Goal: Information Seeking & Learning: Learn about a topic

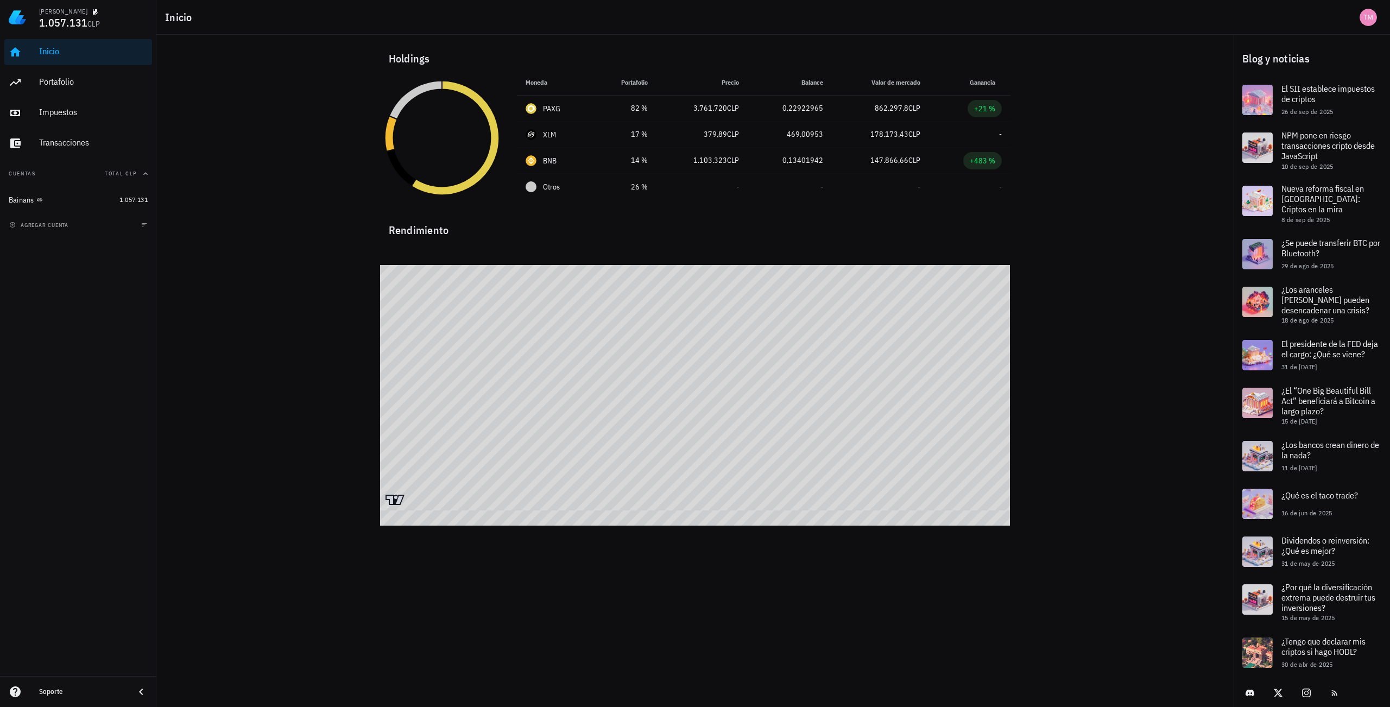
drag, startPoint x: 557, startPoint y: 16, endPoint x: 314, endPoint y: 98, distance: 255.7
click at [314, 98] on div "Holdings Moneda Portafolio Precio Balance Valor [PERSON_NAME] Ganancia PAXG 82 …" at bounding box center [694, 270] width 1077 height 471
click at [637, 160] on div "14 %" at bounding box center [625, 160] width 46 height 11
drag, startPoint x: 637, startPoint y: 160, endPoint x: 571, endPoint y: 164, distance: 66.9
click at [571, 164] on div "BNB" at bounding box center [555, 160] width 59 height 11
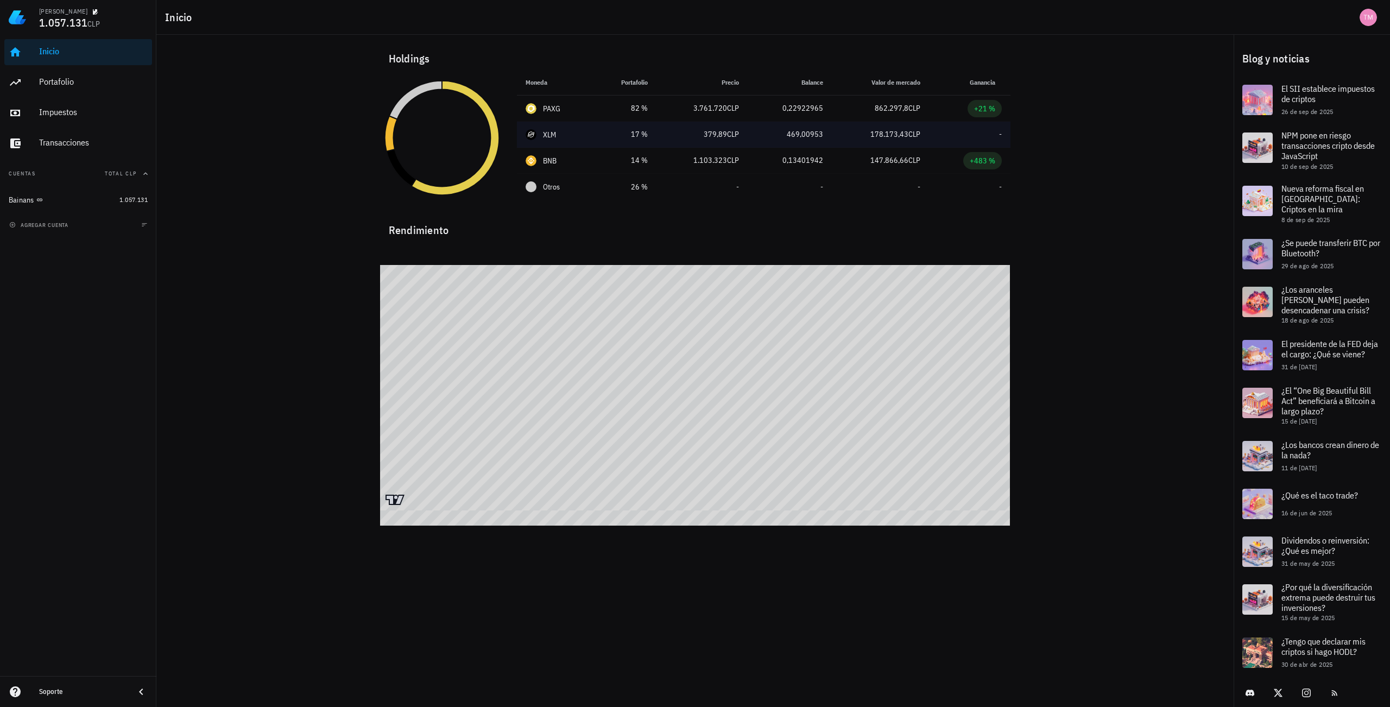
click at [529, 132] on div "XLM-icon" at bounding box center [531, 134] width 11 height 11
click at [548, 137] on div "XLM" at bounding box center [550, 134] width 14 height 11
click at [405, 171] on icon at bounding box center [400, 167] width 29 height 37
click at [541, 137] on div "XLM" at bounding box center [555, 134] width 59 height 11
click at [215, 234] on div "Holdings Moneda Portafolio Precio Balance Valor [PERSON_NAME] Ganancia PAXG 82 …" at bounding box center [694, 270] width 1077 height 471
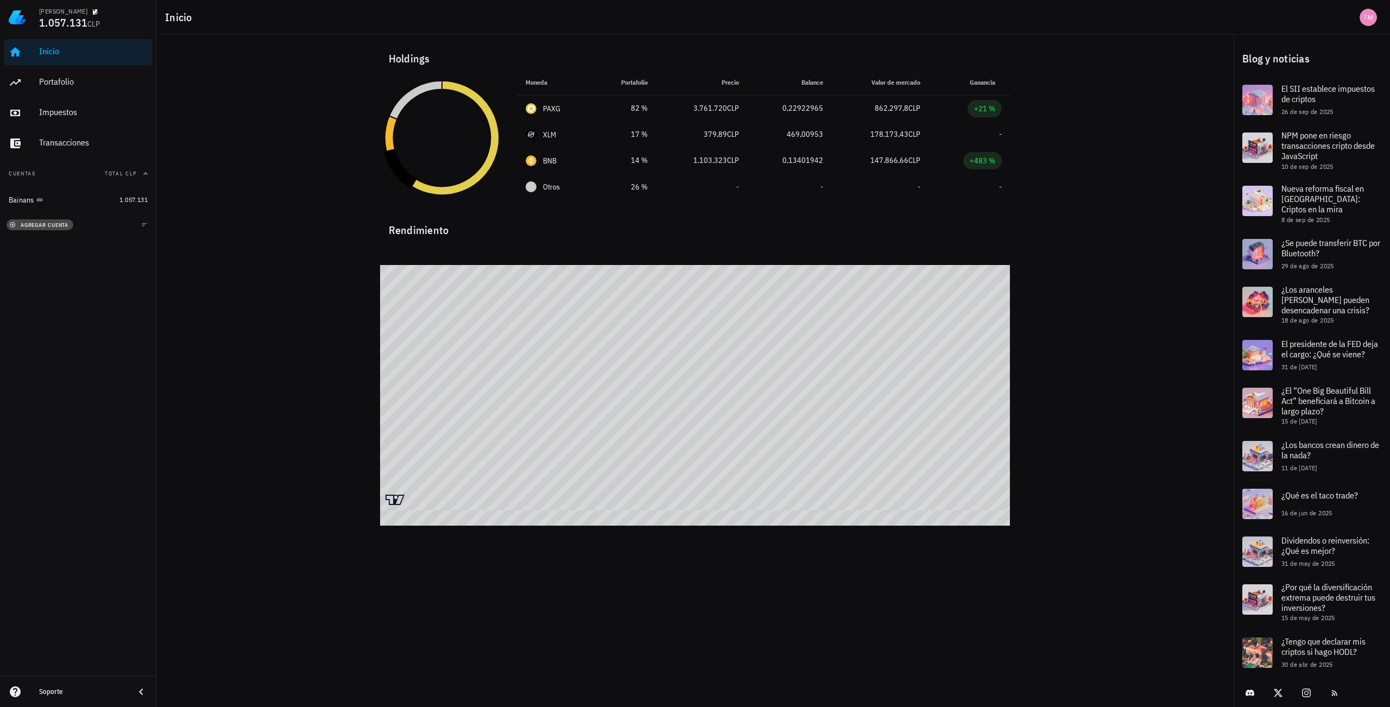
click at [41, 229] on button "agregar cuenta" at bounding box center [40, 224] width 67 height 11
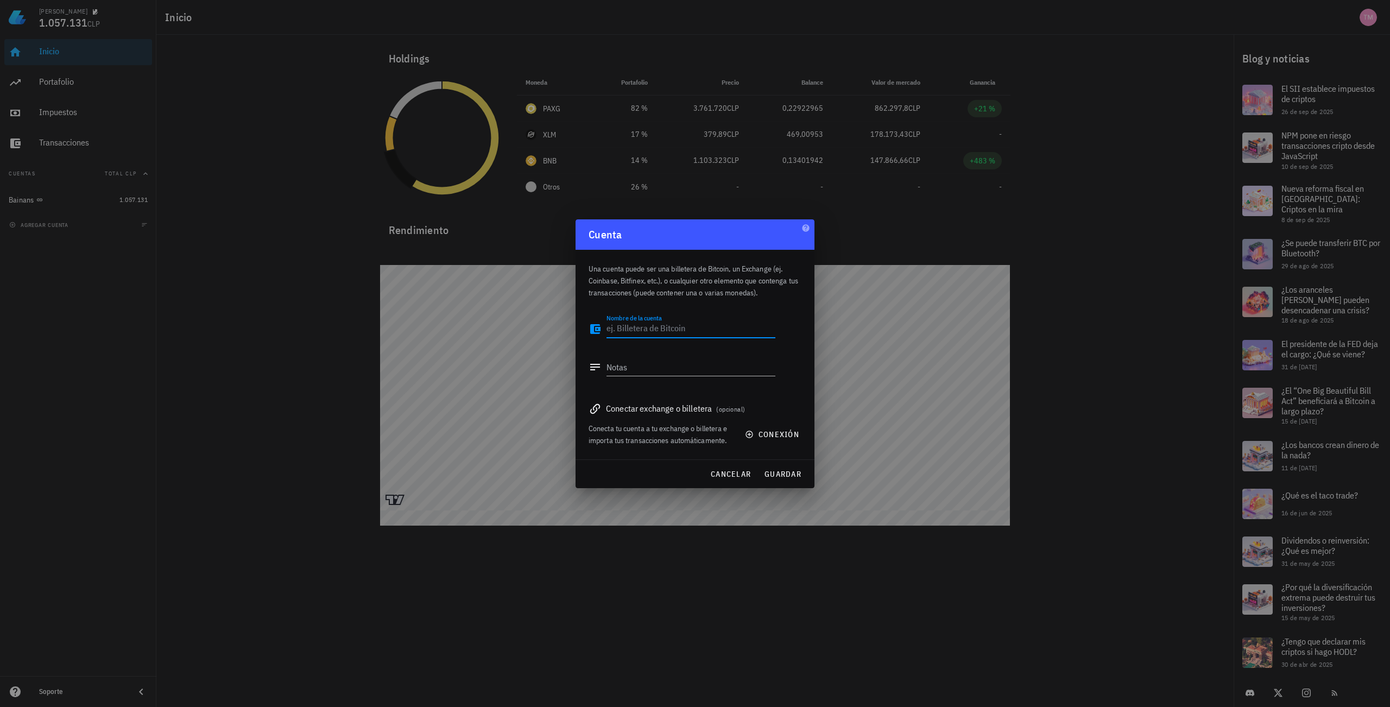
click at [697, 331] on textarea "Nombre de la cuenta" at bounding box center [690, 328] width 169 height 17
drag, startPoint x: 939, startPoint y: 279, endPoint x: 936, endPoint y: 287, distance: 8.6
click at [936, 287] on div at bounding box center [695, 353] width 1390 height 707
click at [725, 482] on button "cancelar" at bounding box center [730, 474] width 49 height 20
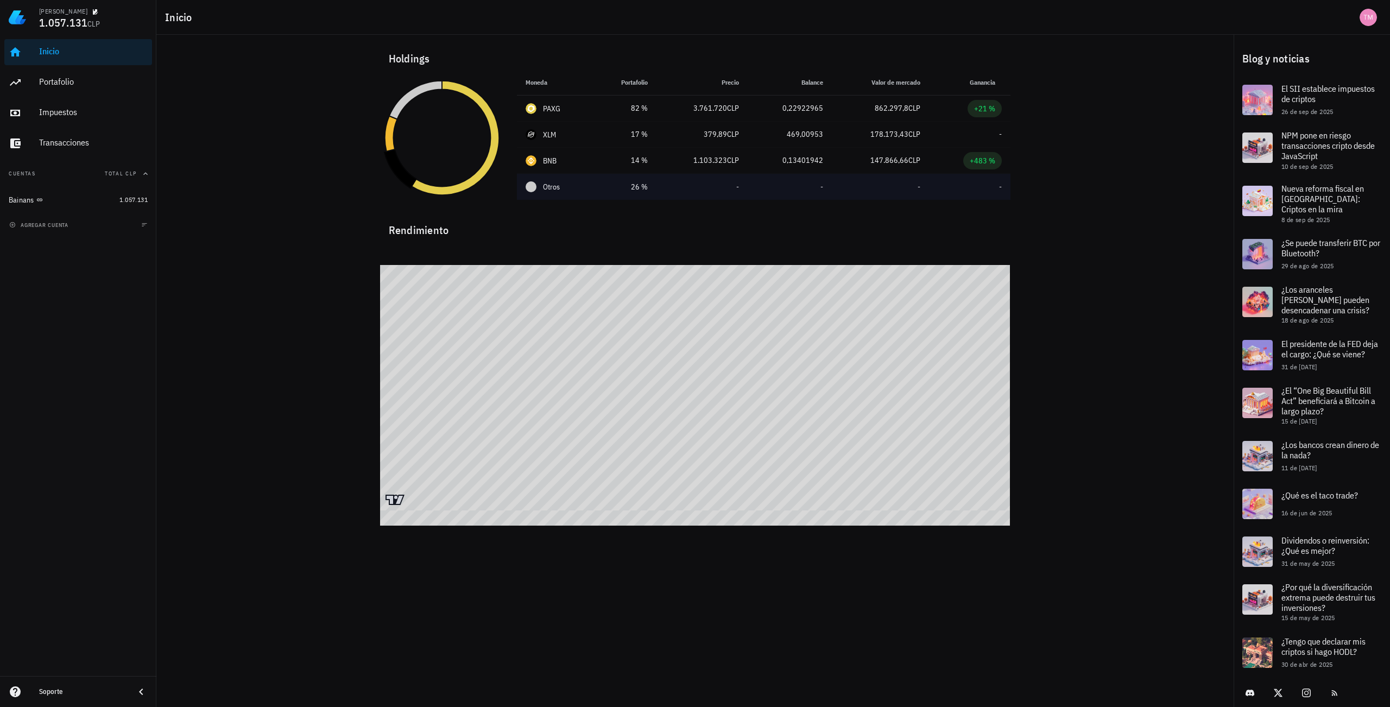
click at [542, 184] on div "Otros" at bounding box center [555, 186] width 59 height 11
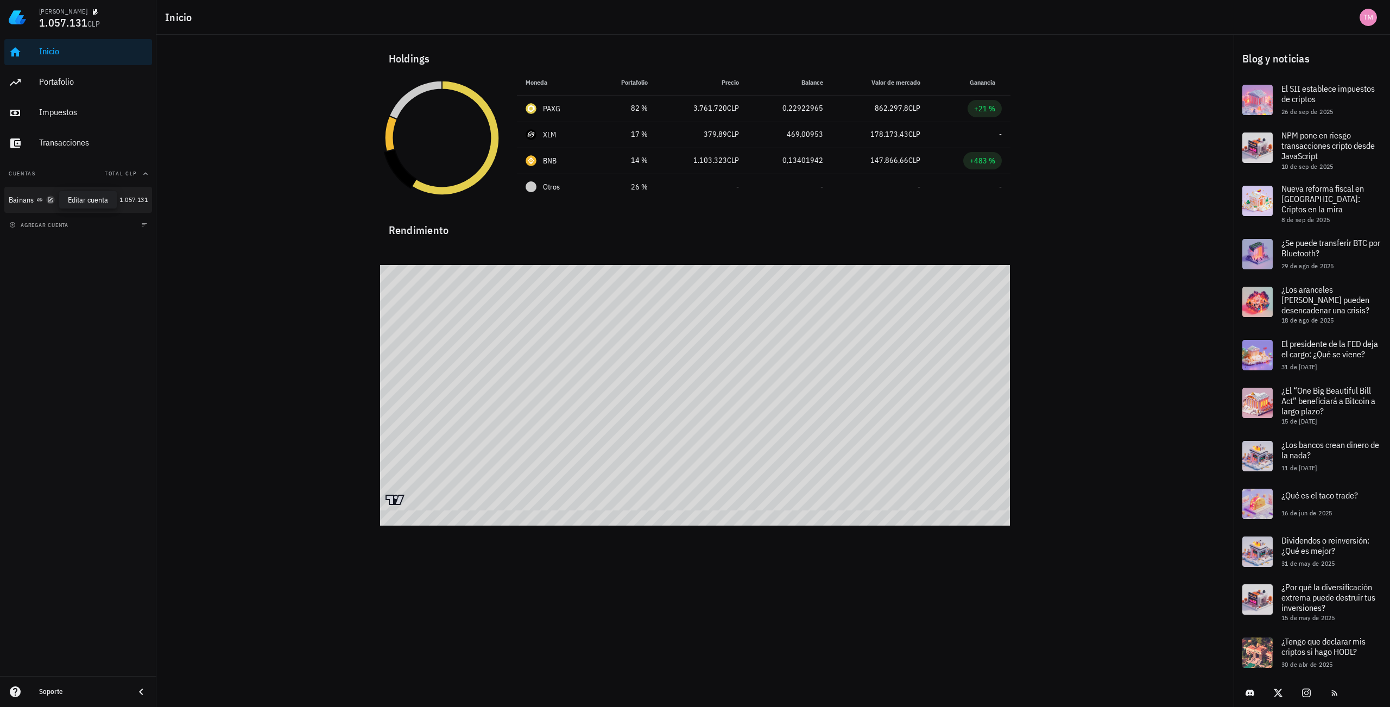
click at [53, 202] on icon "button" at bounding box center [50, 199] width 5 height 5
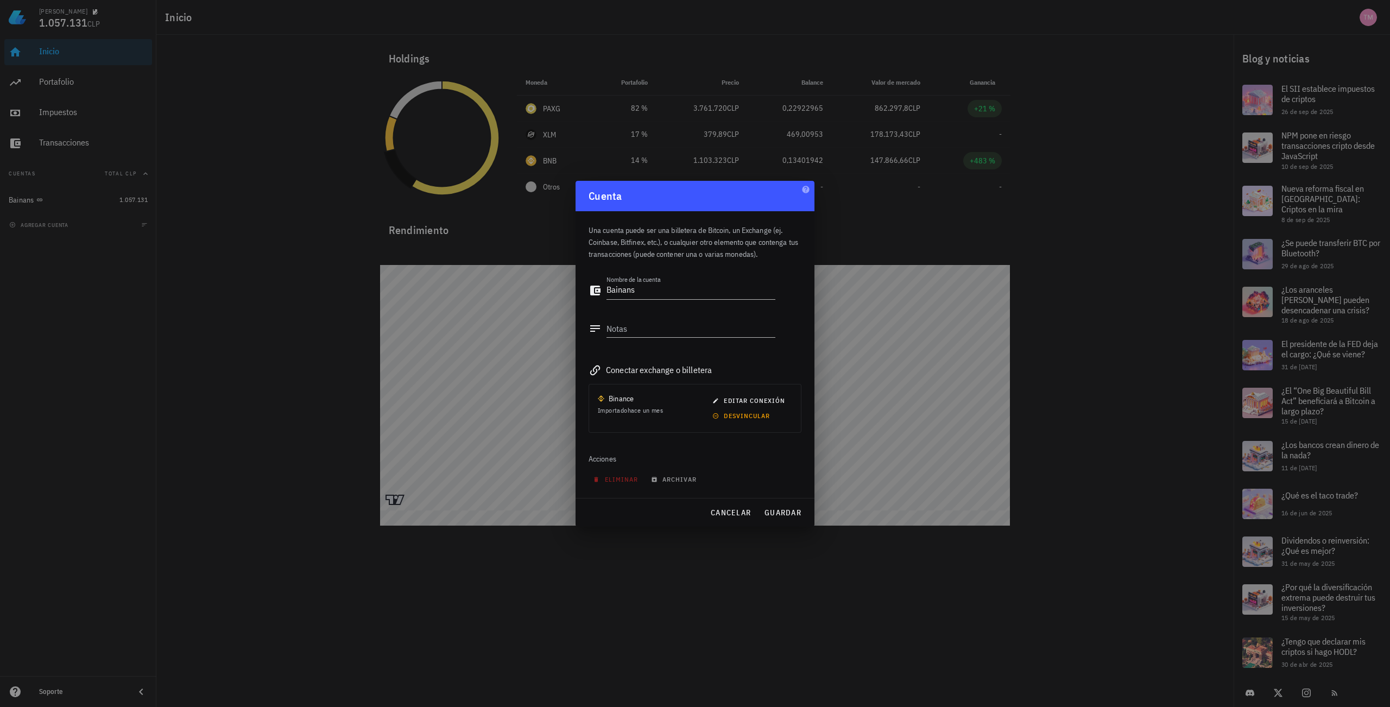
click at [399, 260] on div at bounding box center [695, 353] width 1390 height 707
click at [812, 189] on div "Cuenta" at bounding box center [695, 196] width 239 height 30
click at [902, 394] on div at bounding box center [695, 353] width 1390 height 707
click at [731, 516] on span "cancelar" at bounding box center [730, 513] width 41 height 10
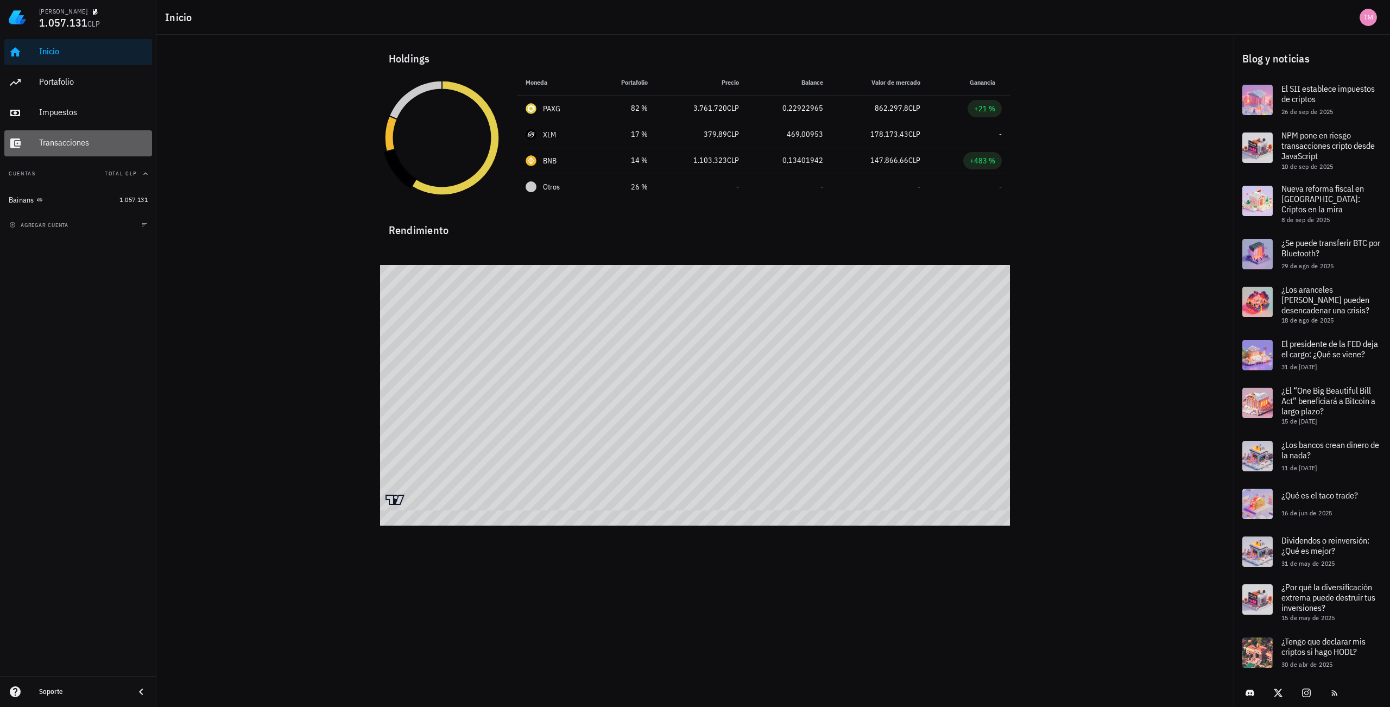
click at [77, 141] on div "Transacciones" at bounding box center [93, 142] width 109 height 10
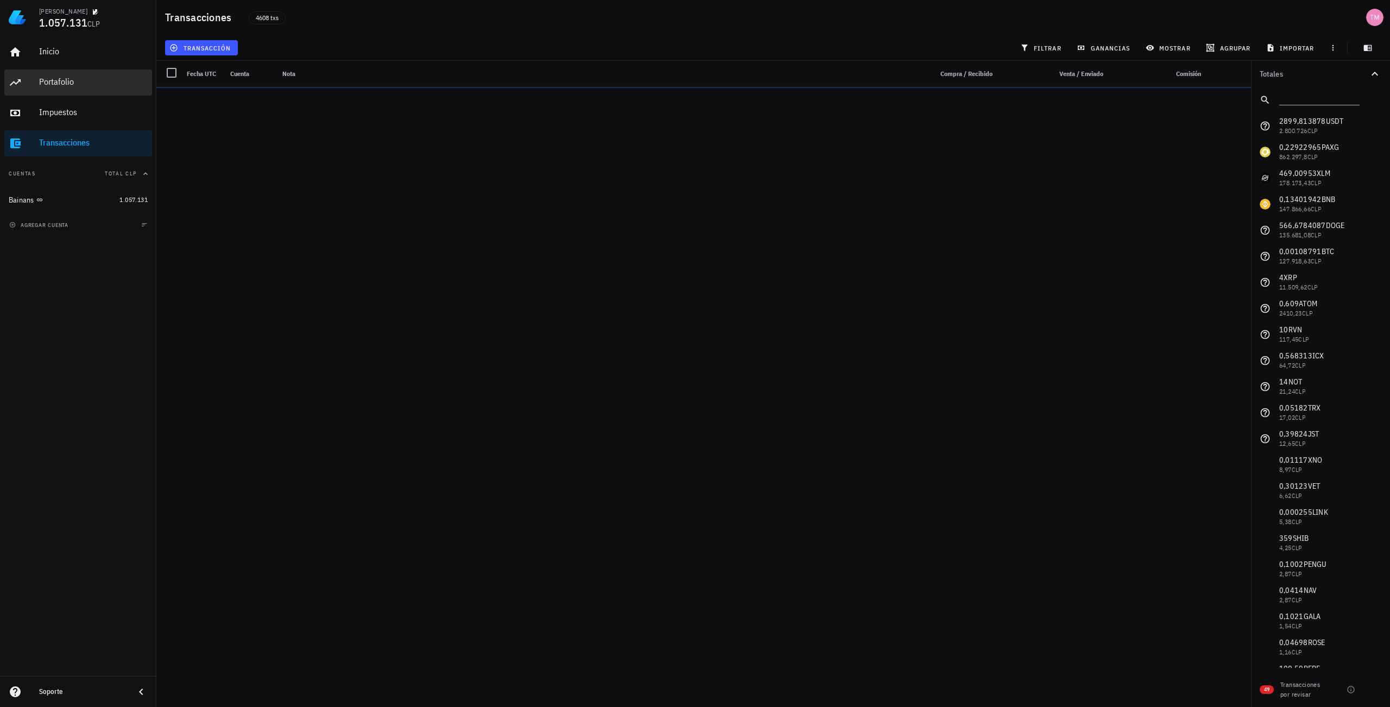
click at [78, 79] on div "Portafolio" at bounding box center [93, 82] width 109 height 10
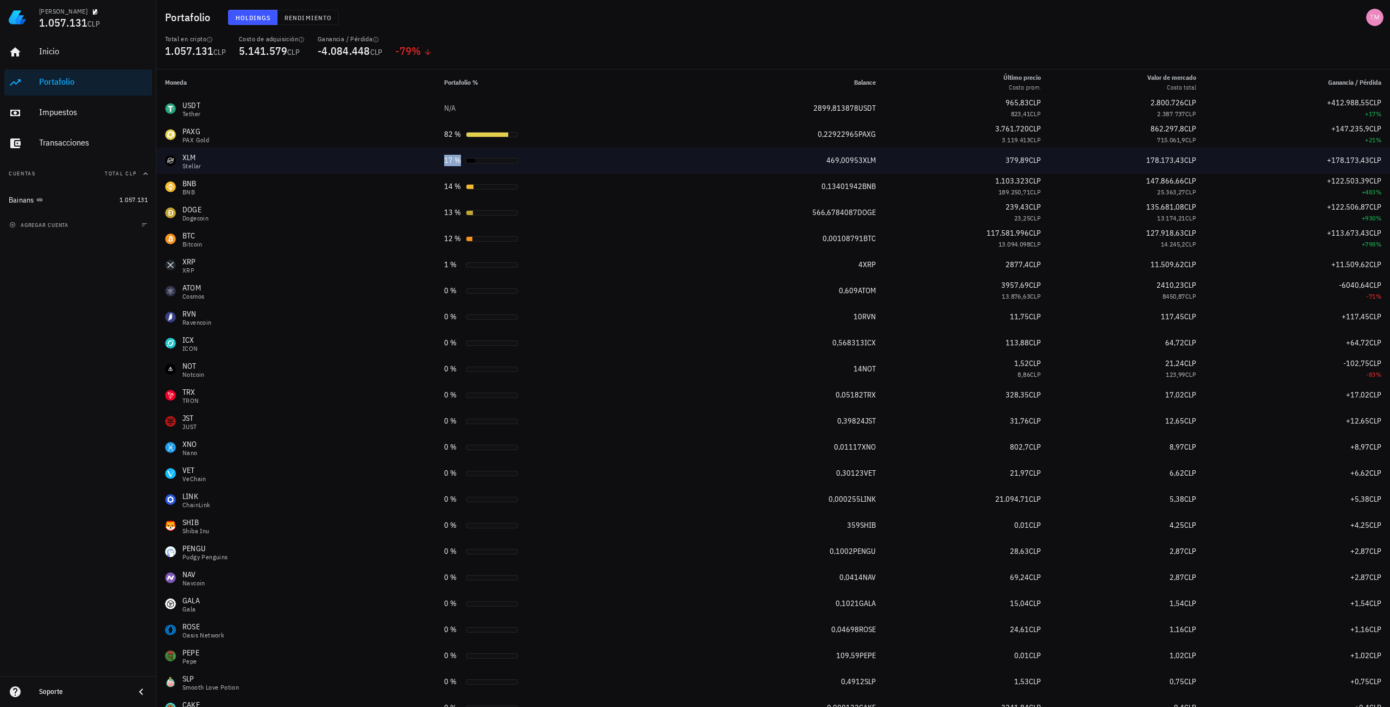
click at [444, 162] on div "17 %" at bounding box center [452, 160] width 17 height 11
click at [193, 168] on div "Stellar" at bounding box center [191, 166] width 19 height 7
click at [206, 165] on div "XLM Stellar" at bounding box center [296, 160] width 262 height 17
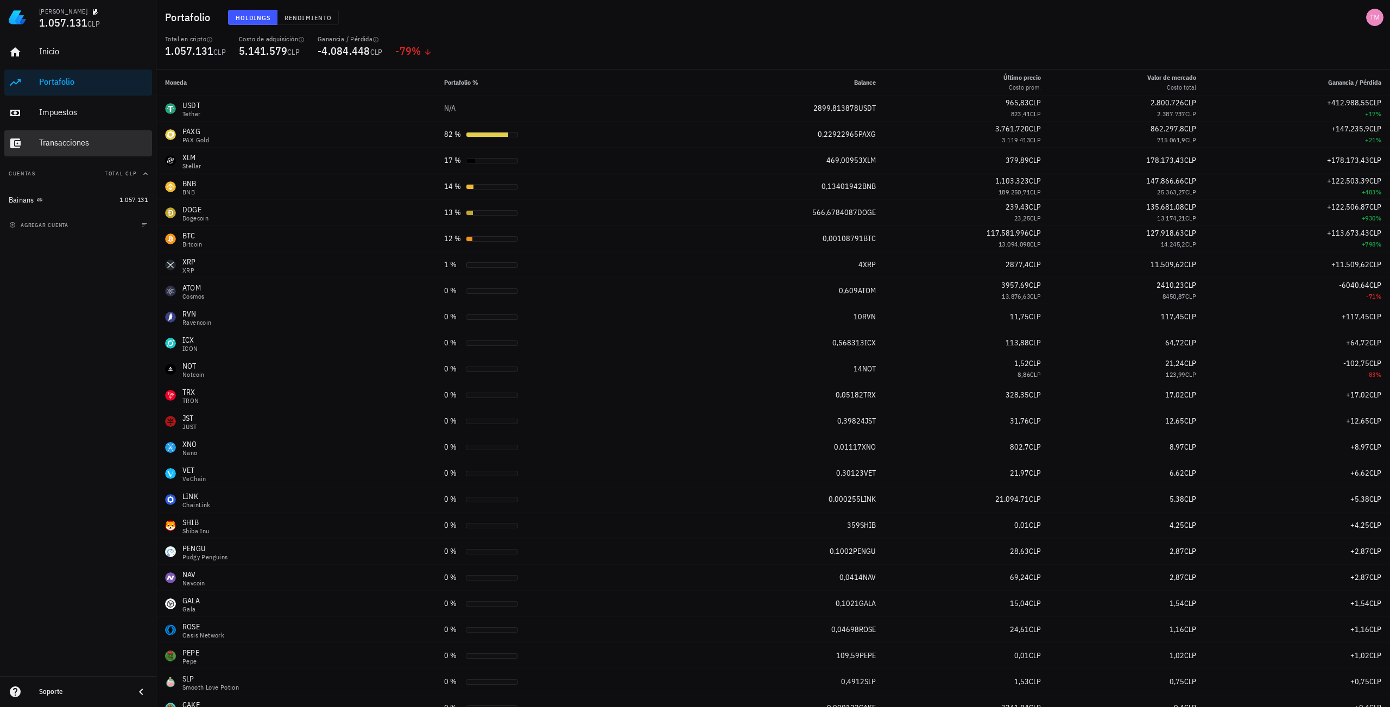
click at [98, 135] on div "Transacciones" at bounding box center [93, 143] width 109 height 24
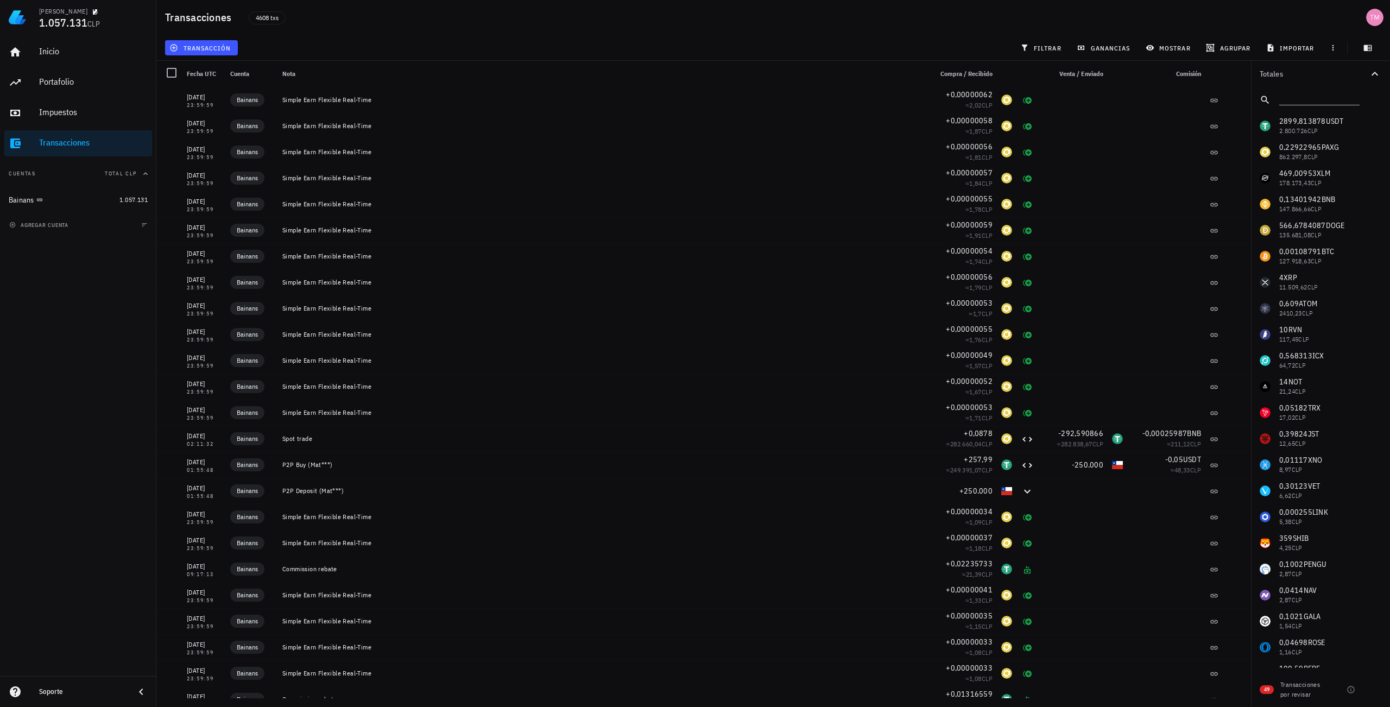
click at [1284, 96] on input "text" at bounding box center [1318, 98] width 78 height 14
click at [1033, 46] on span "filtrar" at bounding box center [1041, 47] width 39 height 9
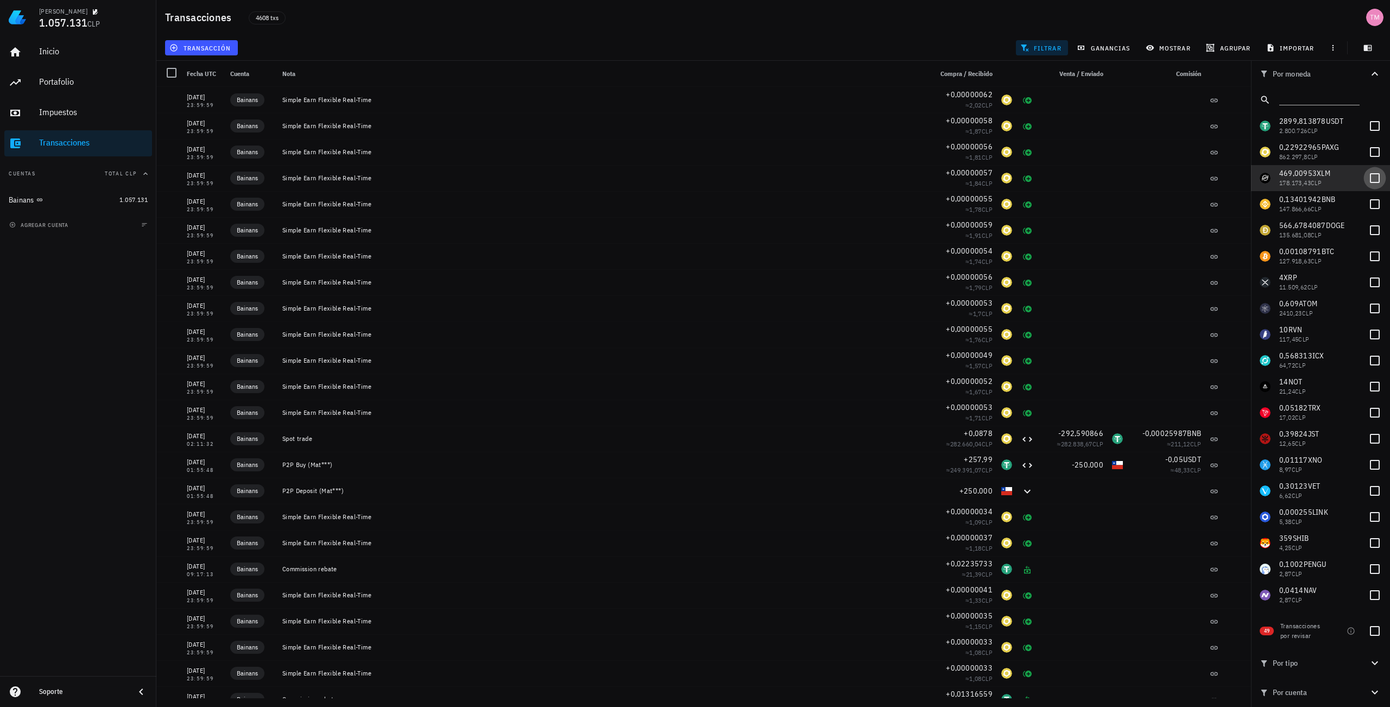
click at [1367, 177] on div at bounding box center [1375, 178] width 18 height 18
checkbox input "true"
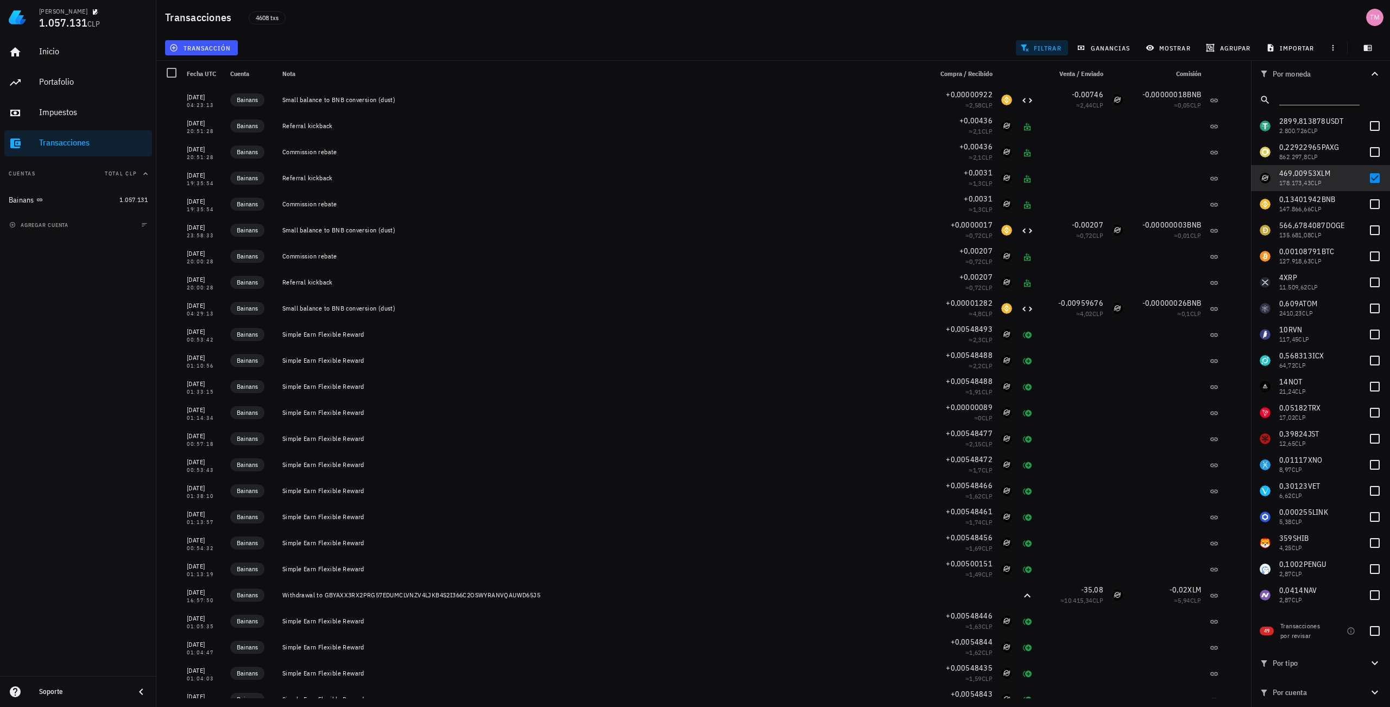
click at [960, 23] on div "Transacciones 4608 txs" at bounding box center [773, 17] width 1234 height 35
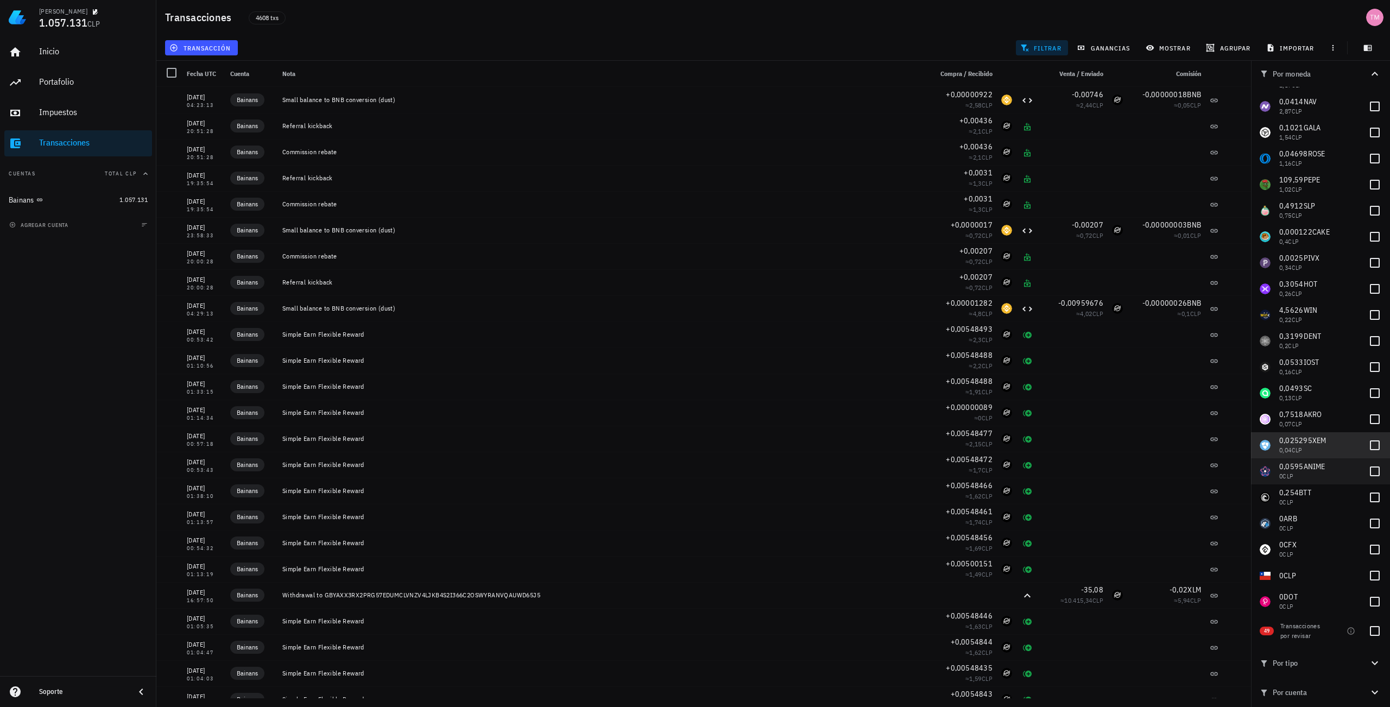
drag, startPoint x: 1304, startPoint y: 462, endPoint x: 1304, endPoint y: 478, distance: 16.3
drag, startPoint x: 1304, startPoint y: 478, endPoint x: 1315, endPoint y: 579, distance: 101.6
click at [1315, 579] on div "0 CLP" at bounding box center [1319, 575] width 80 height 9
click at [1366, 577] on div at bounding box center [1375, 575] width 18 height 18
checkbox input "false"
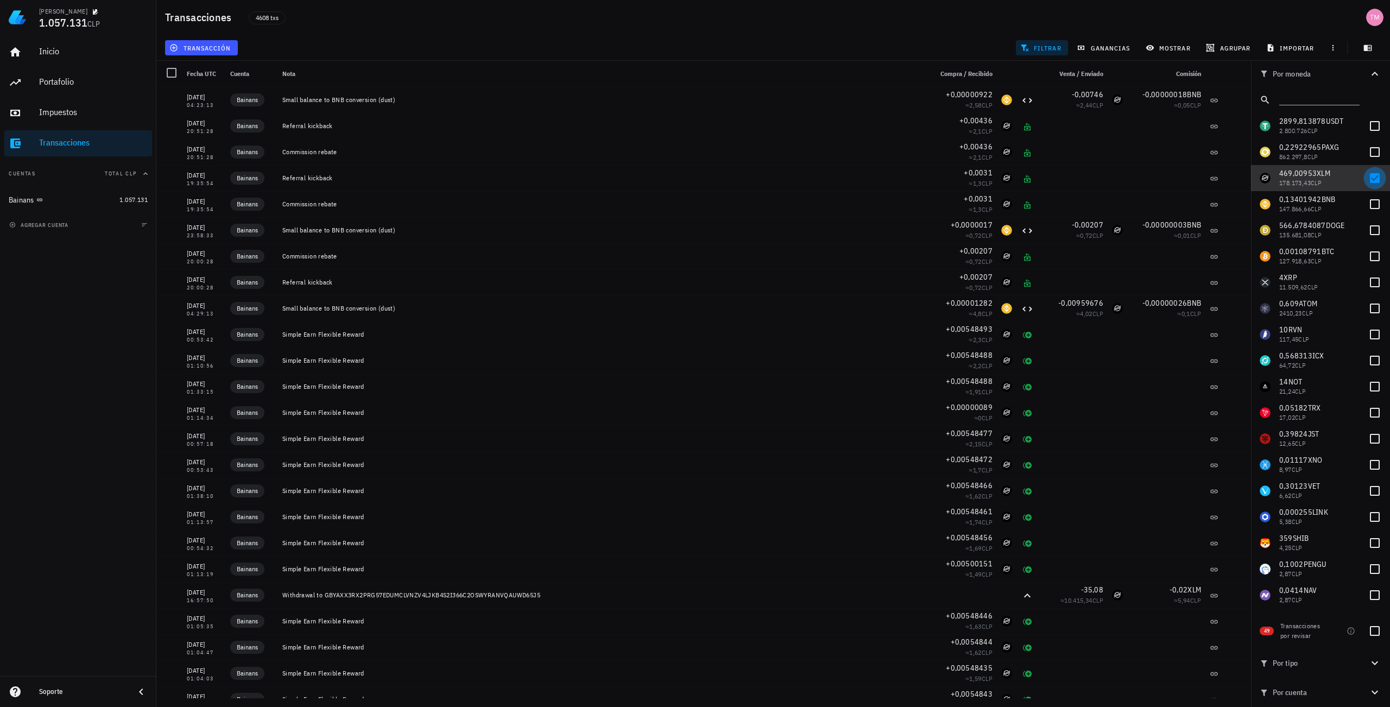
click at [1373, 175] on div at bounding box center [1375, 178] width 18 height 18
checkbox input "false"
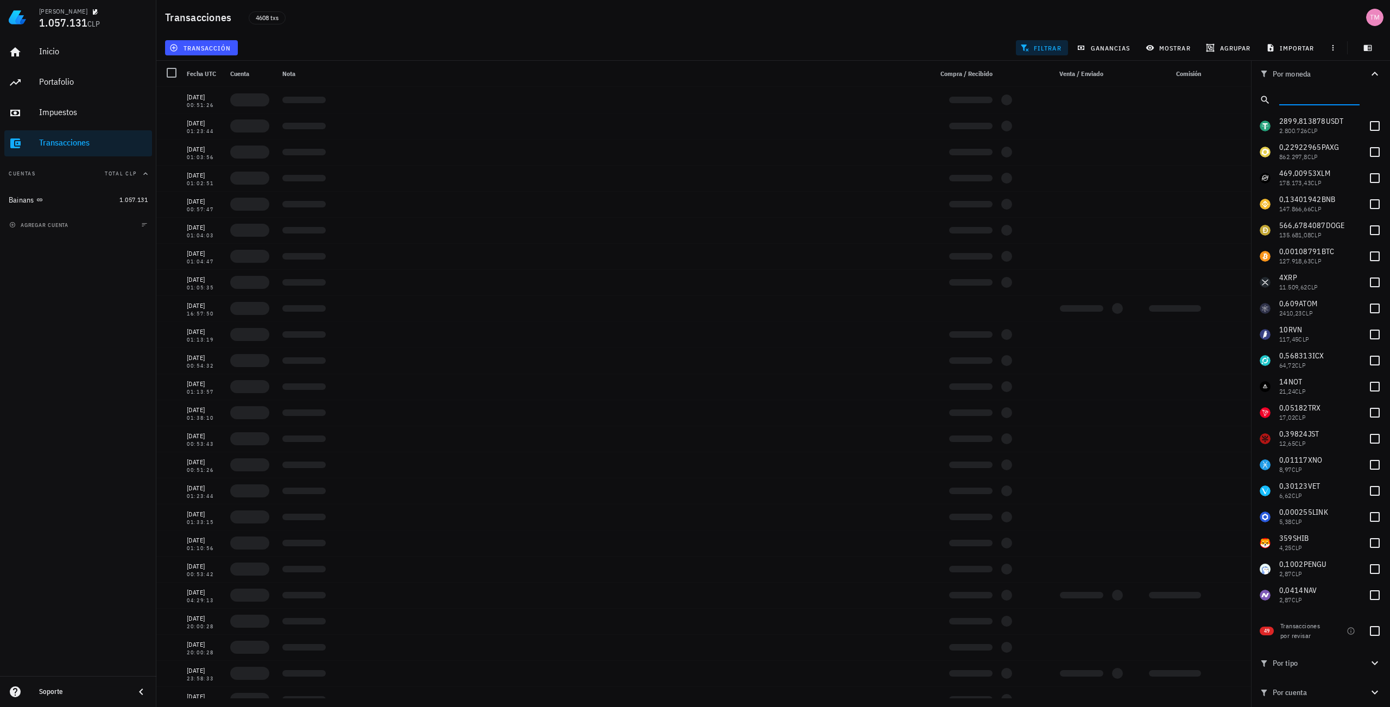
drag, startPoint x: 1318, startPoint y: 99, endPoint x: 1309, endPoint y: 108, distance: 12.7
click at [1318, 98] on input "text" at bounding box center [1318, 98] width 78 height 14
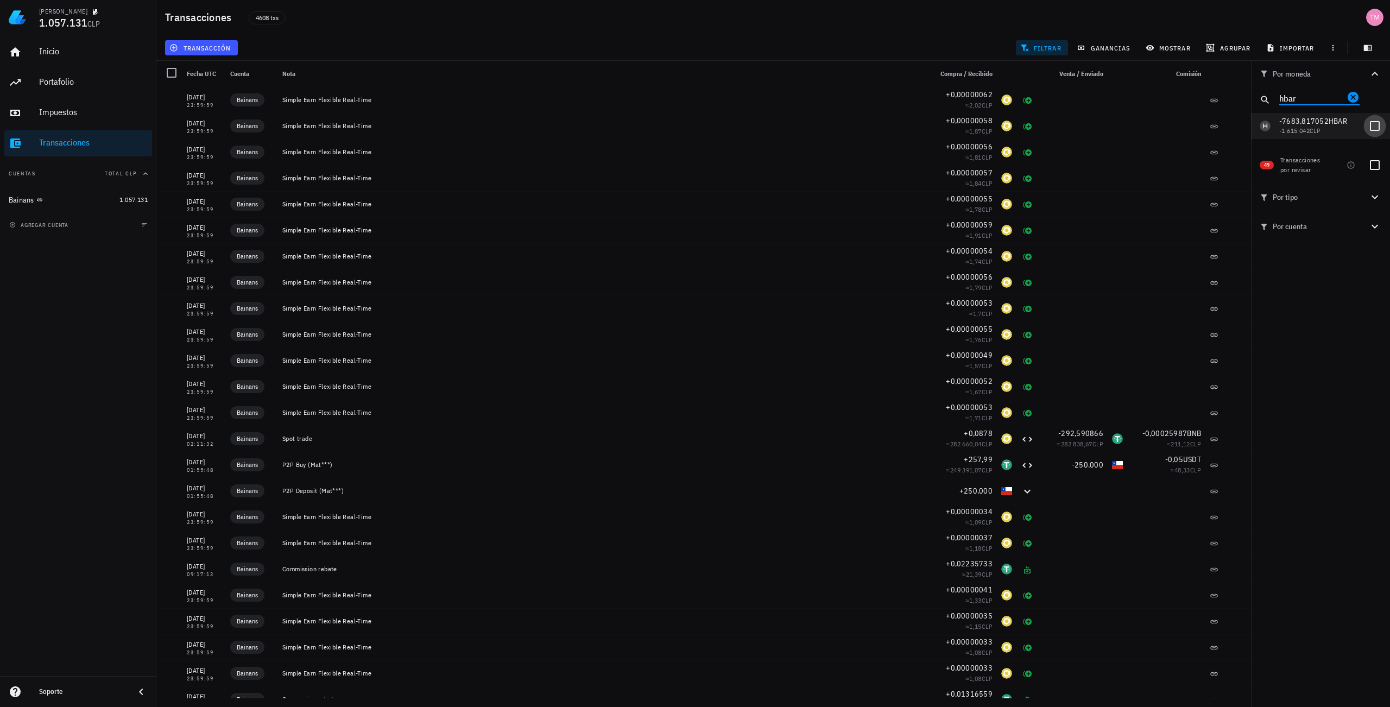
type input "hbar"
click at [1371, 130] on div at bounding box center [1375, 126] width 18 height 18
checkbox input "true"
